Goal: Transaction & Acquisition: Obtain resource

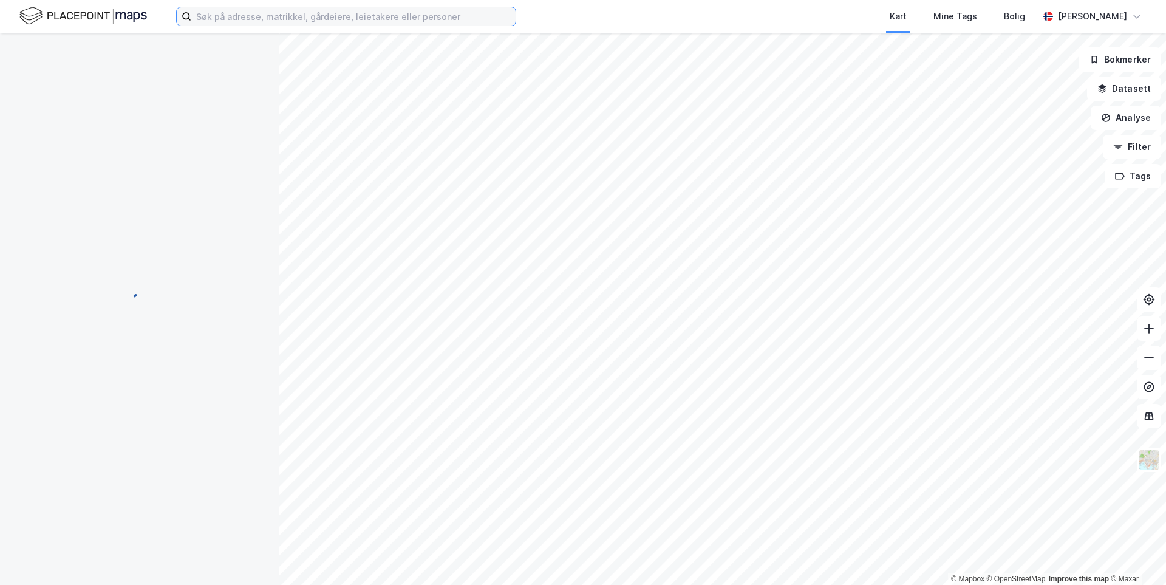
click at [294, 15] on input at bounding box center [353, 16] width 324 height 18
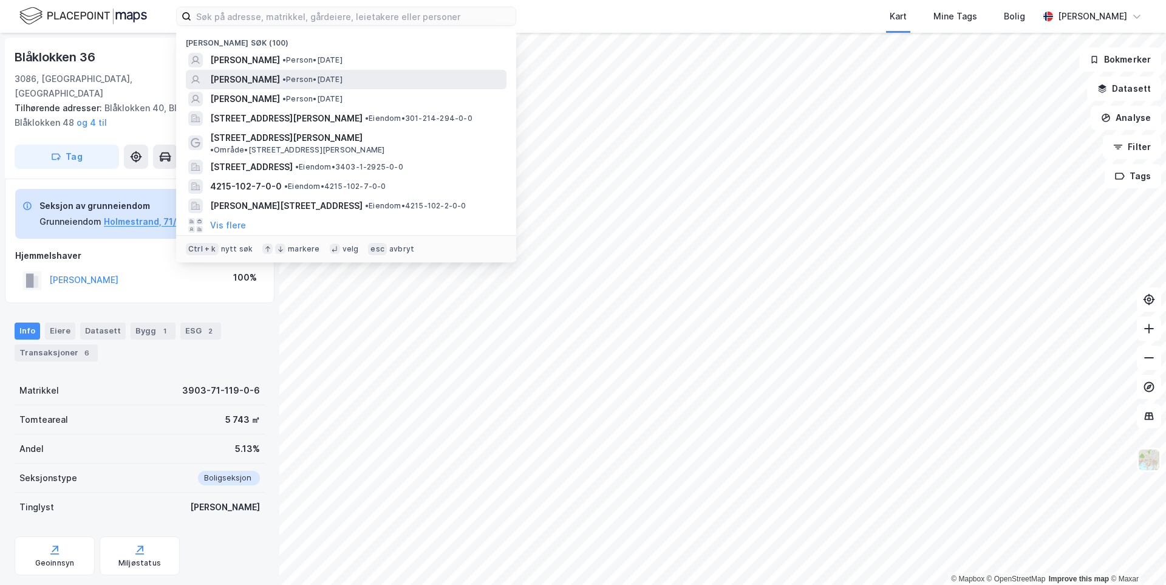
click at [262, 82] on span "[PERSON_NAME]" at bounding box center [245, 79] width 70 height 15
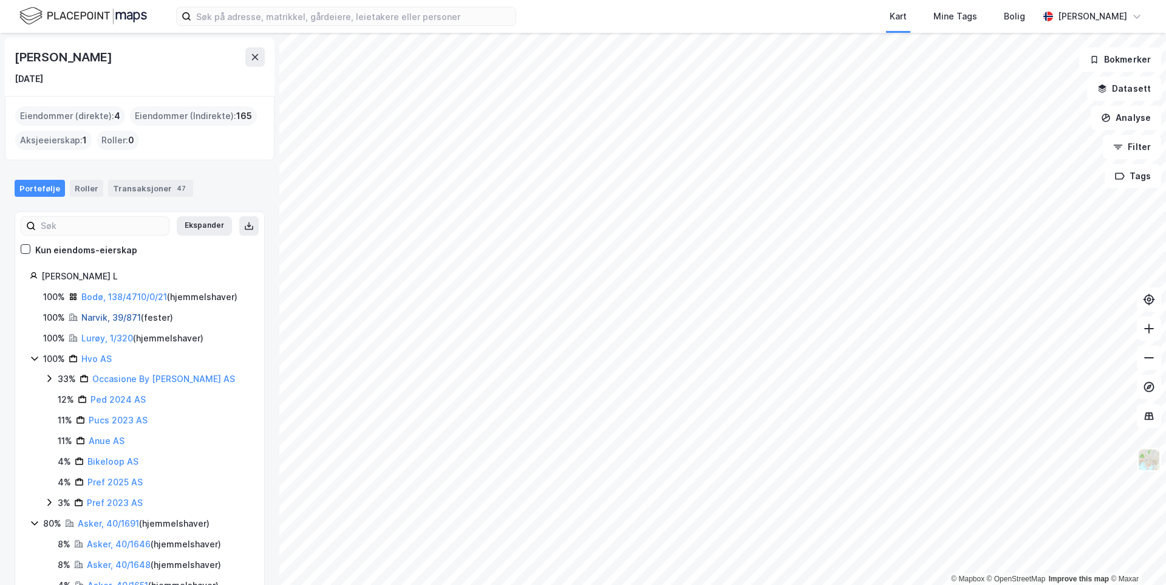
click at [108, 314] on link "Narvik, 39/871" at bounding box center [111, 317] width 60 height 10
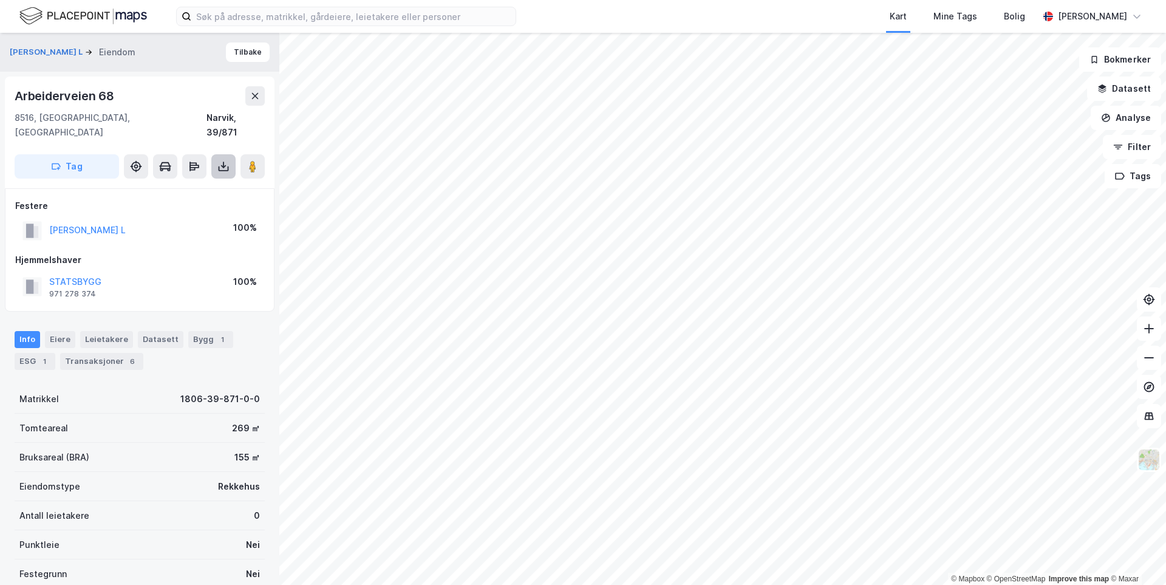
click at [220, 159] on button at bounding box center [223, 166] width 24 height 24
click at [206, 181] on div "Last ned grunnbok" at bounding box center [170, 190] width 129 height 19
